Goal: Task Accomplishment & Management: Use online tool/utility

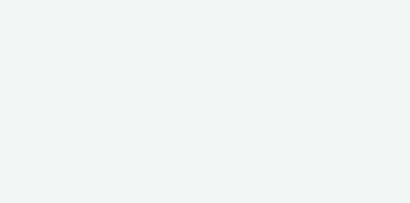
select select "2fc77e36-bb93-4aa3-9dff-dcb08e02eac6"
select select "2405a9d4-3350-4458-8d06-44f78962fa76"
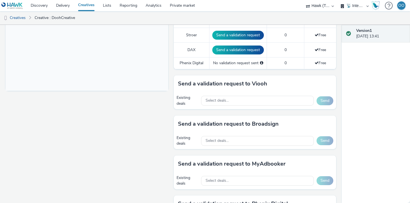
scroll to position [205, 0]
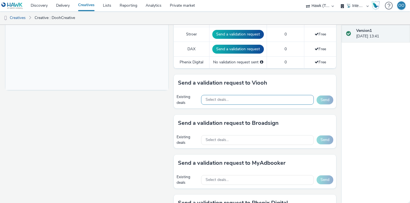
click at [242, 97] on div "Select deals..." at bounding box center [257, 100] width 113 height 10
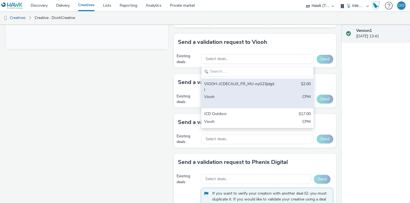
scroll to position [246, 0]
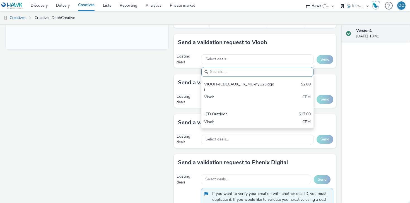
click at [238, 73] on input "text" at bounding box center [258, 72] width 112 height 10
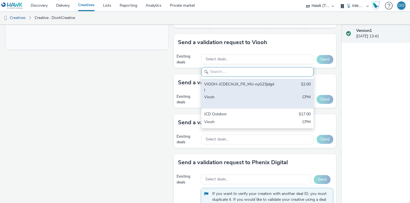
click at [249, 85] on div "VIOOH-JCDECAUX_FR_MU-nyG23jdgdl" at bounding box center [239, 87] width 70 height 11
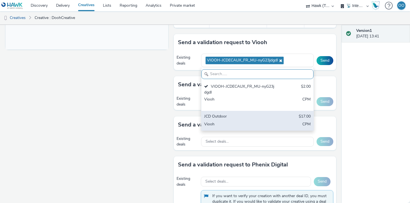
click at [259, 120] on div "JCD Outdoor $17.00 Viooh CPM" at bounding box center [258, 121] width 112 height 20
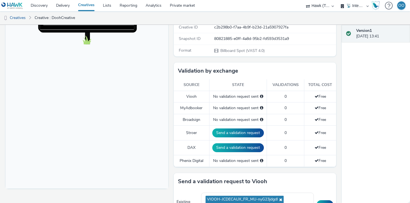
scroll to position [216, 0]
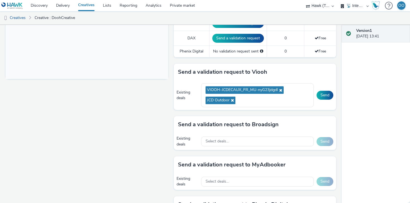
drag, startPoint x: 212, startPoint y: 38, endPoint x: 198, endPoint y: 40, distance: 14.0
click at [198, 40] on div "To deliver using: Broadsign, VIOOH, Stroer, MyAdbooker, Dax or Phenix Digital: …" at bounding box center [254, 103] width 166 height 507
click at [282, 90] on icon at bounding box center [280, 90] width 4 height 4
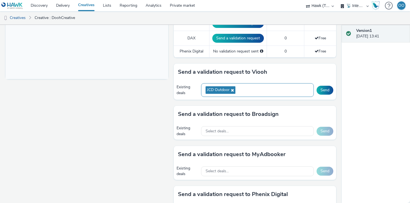
click at [235, 89] on span "JCD Outdoor" at bounding box center [221, 90] width 30 height 8
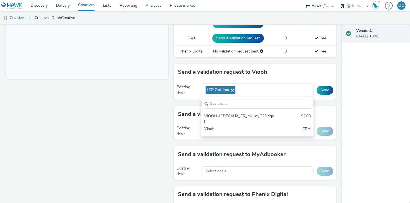
scroll to position [0, 0]
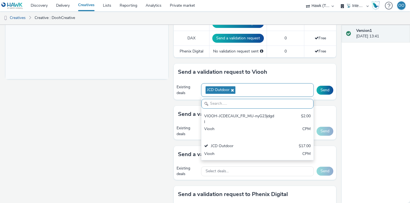
click at [234, 90] on icon at bounding box center [232, 90] width 4 height 4
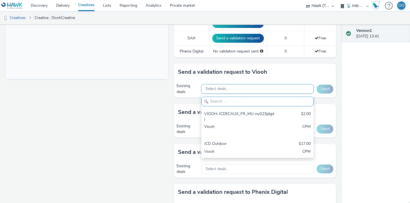
click at [173, 62] on div "To deliver using: Broadsign, VIOOH, Stroer, MyAdbooker, Dax or Phenix Digital: …" at bounding box center [254, 97] width 166 height 495
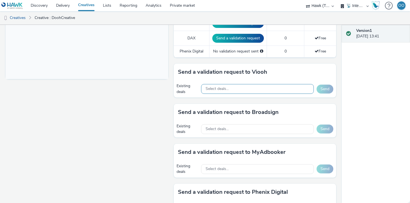
click at [173, 95] on div "To deliver using: Broadsign, VIOOH, Stroer, MyAdbooker, Dax or Phenix Digital: …" at bounding box center [254, 97] width 166 height 495
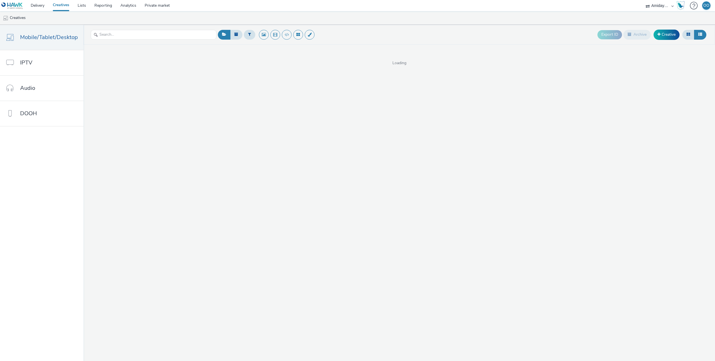
select select "c2295f28-7c96-446f-b279-53c23ee2b854"
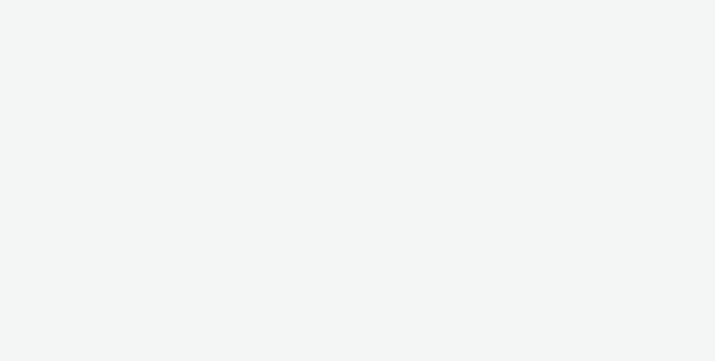
select select "c2295f28-7c96-446f-b279-53c23ee2b854"
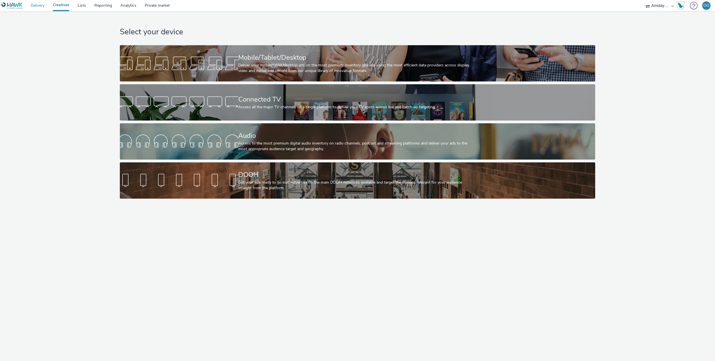
click at [39, 4] on link "Delivery" at bounding box center [38, 5] width 22 height 11
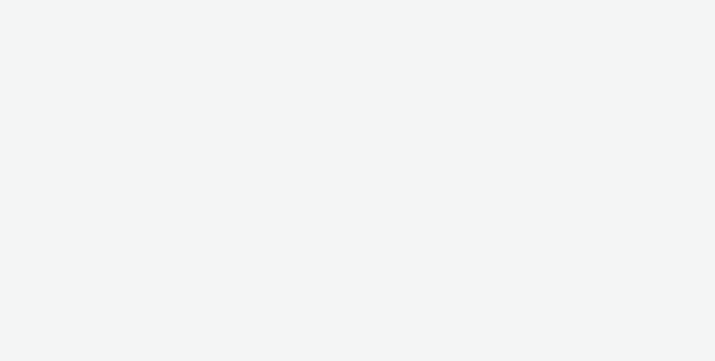
select select "ac009755-aa48-4799-8050-7a339a378eb8"
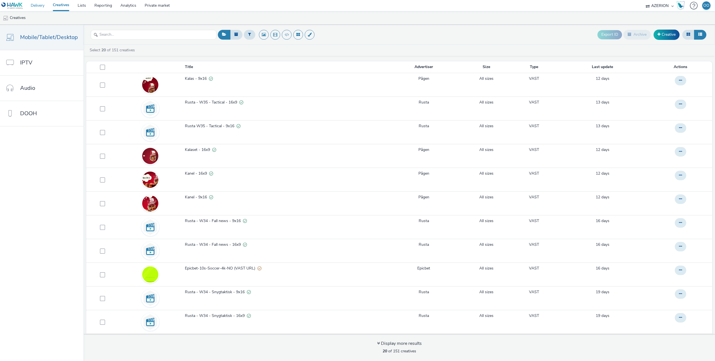
click at [37, 6] on link "Delivery" at bounding box center [38, 5] width 22 height 11
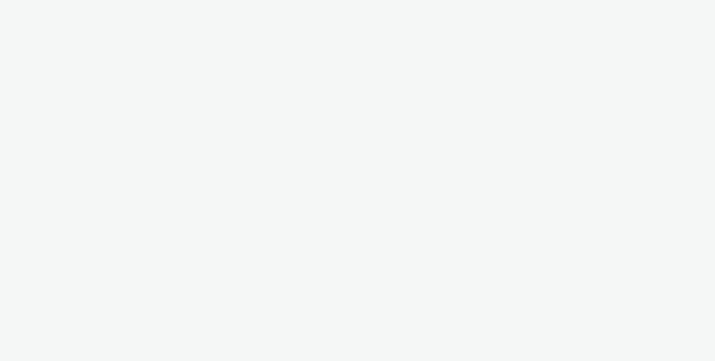
select select "ac009755-aa48-4799-8050-7a339a378eb8"
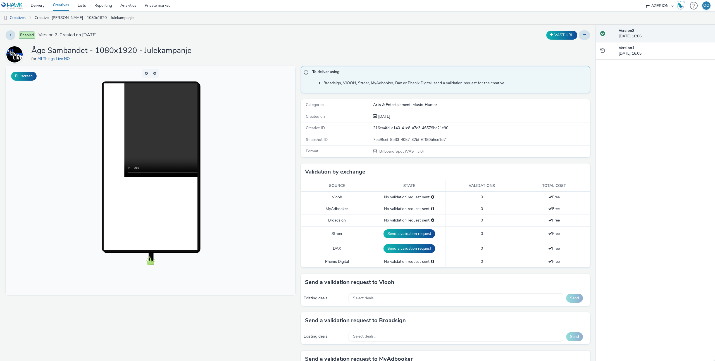
scroll to position [2, 0]
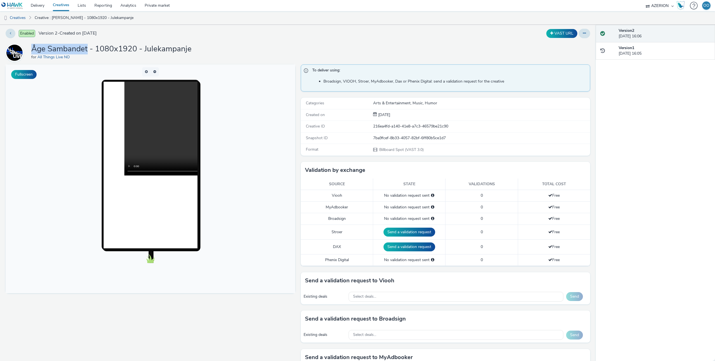
drag, startPoint x: 87, startPoint y: 52, endPoint x: 32, endPoint y: 49, distance: 55.3
click at [32, 49] on h1 "Åge Sambandet - 1080x1920 - Julekampanje" at bounding box center [111, 49] width 160 height 11
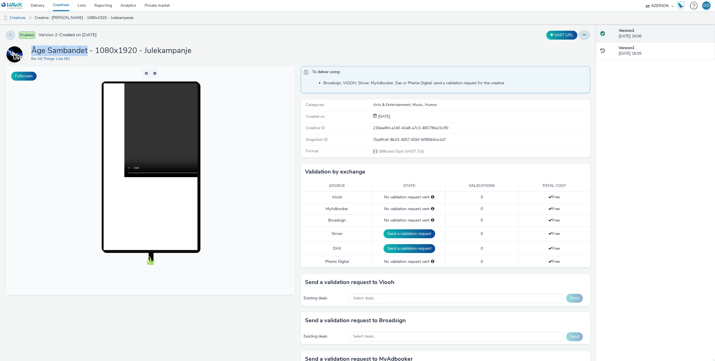
copy h1 "Åge Sambandet"
